Goal: Book appointment/travel/reservation

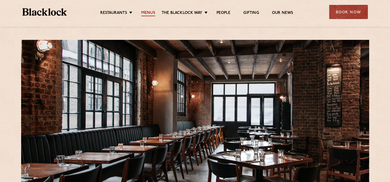
click at [147, 12] on link "Menus" at bounding box center [148, 14] width 14 height 6
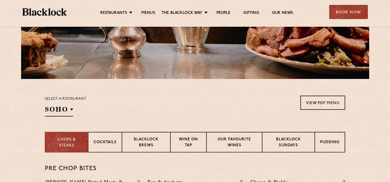
scroll to position [127, 0]
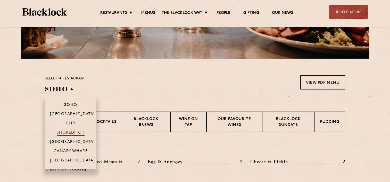
click at [67, 132] on p "Shoreditch" at bounding box center [71, 133] width 28 height 5
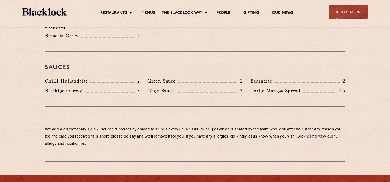
scroll to position [875, 0]
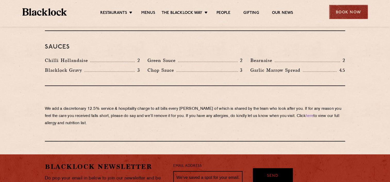
click at [357, 11] on div "Book Now" at bounding box center [348, 12] width 39 height 14
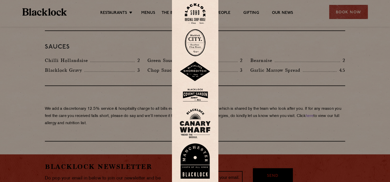
click at [197, 38] on img at bounding box center [195, 42] width 21 height 27
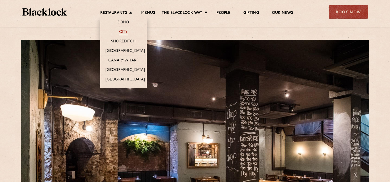
click at [122, 32] on link "City" at bounding box center [123, 33] width 9 height 6
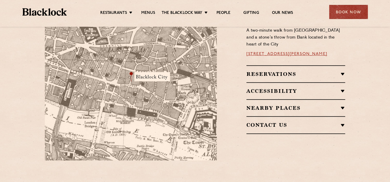
scroll to position [288, 0]
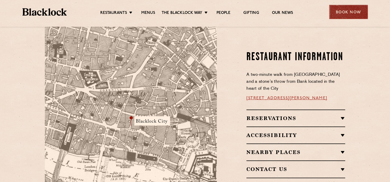
click at [347, 11] on div "Book Now" at bounding box center [348, 12] width 39 height 14
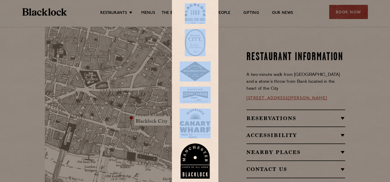
drag, startPoint x: 347, startPoint y: 11, endPoint x: 277, endPoint y: 111, distance: 121.7
click at [277, 111] on div at bounding box center [195, 91] width 390 height 182
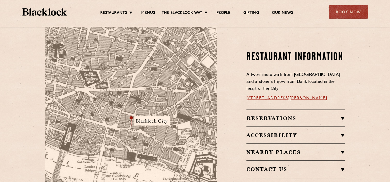
click at [277, 115] on h2 "Reservations" at bounding box center [295, 118] width 99 height 6
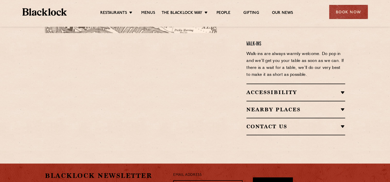
scroll to position [474, 0]
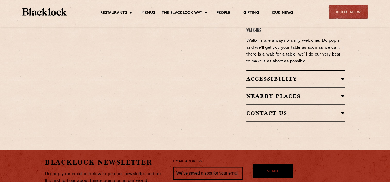
click at [286, 76] on h2 "Accessibility" at bounding box center [295, 79] width 99 height 6
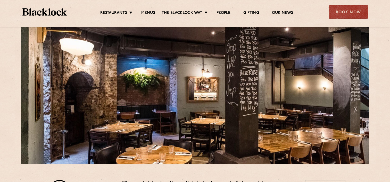
scroll to position [0, 0]
